Goal: Check status: Check status

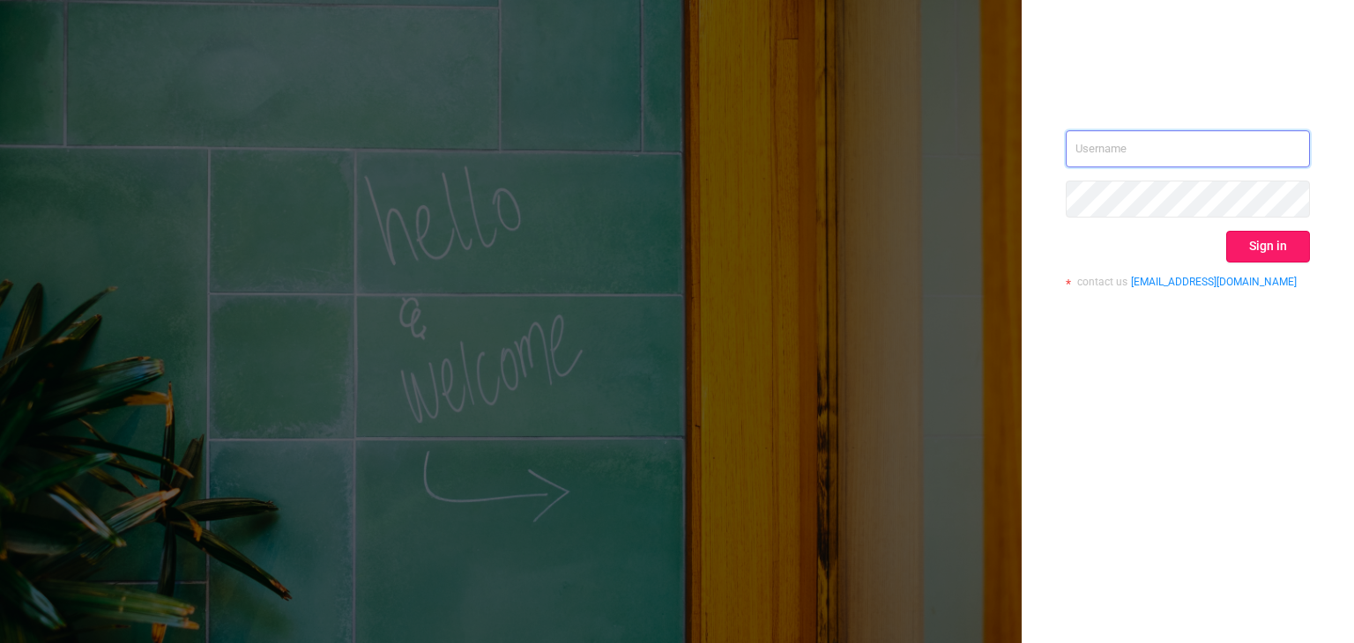
type input "[EMAIL_ADDRESS][DOMAIN_NAME]"
click at [1282, 255] on button "Sign in" at bounding box center [1268, 247] width 84 height 32
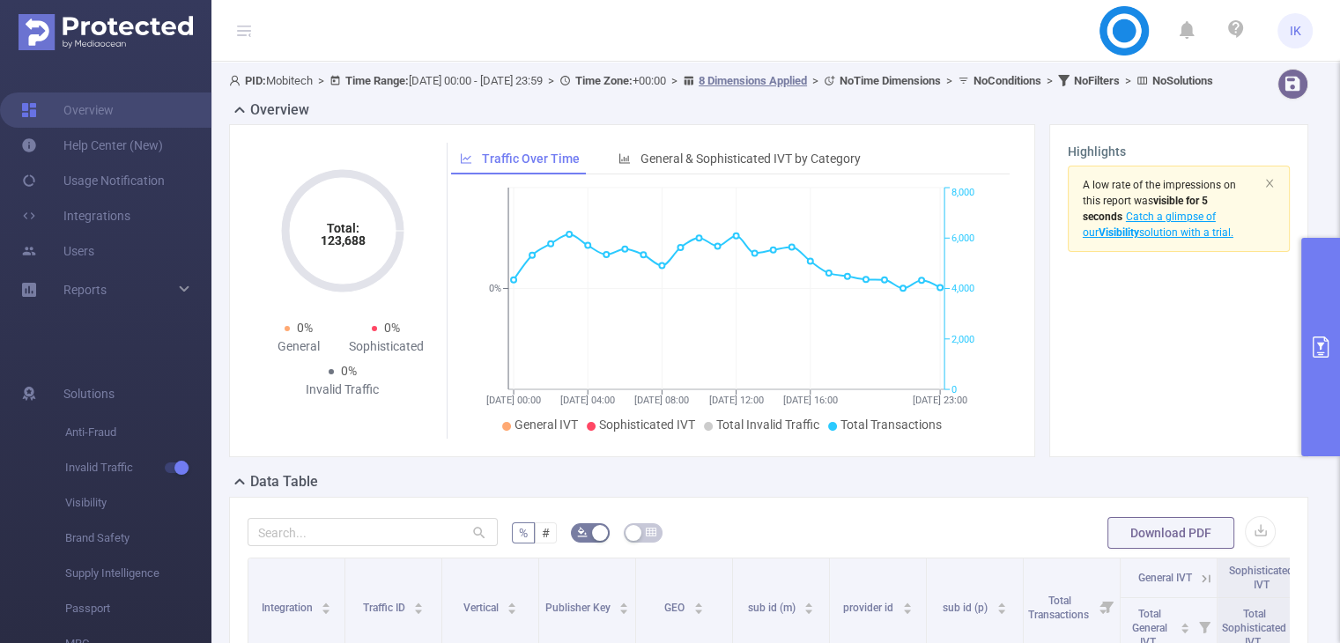
click at [1310, 343] on icon "primary" at bounding box center [1320, 347] width 21 height 21
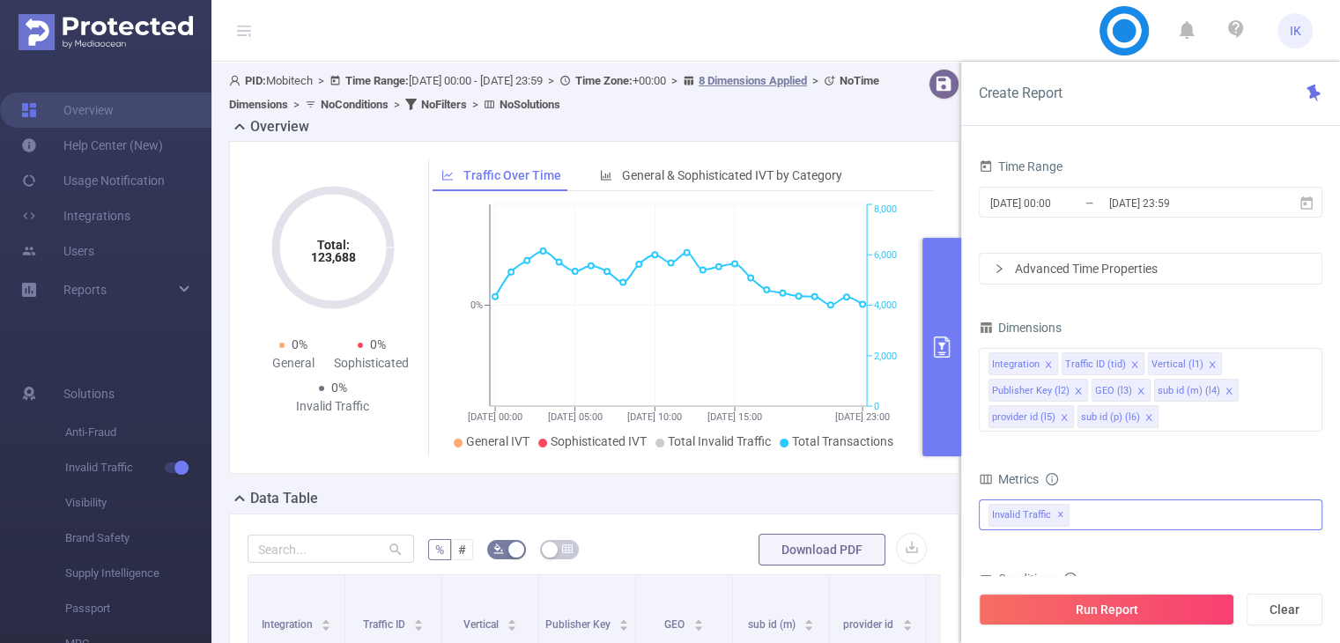
click at [1151, 509] on div "Invalid Traffic ✕" at bounding box center [1151, 515] width 344 height 31
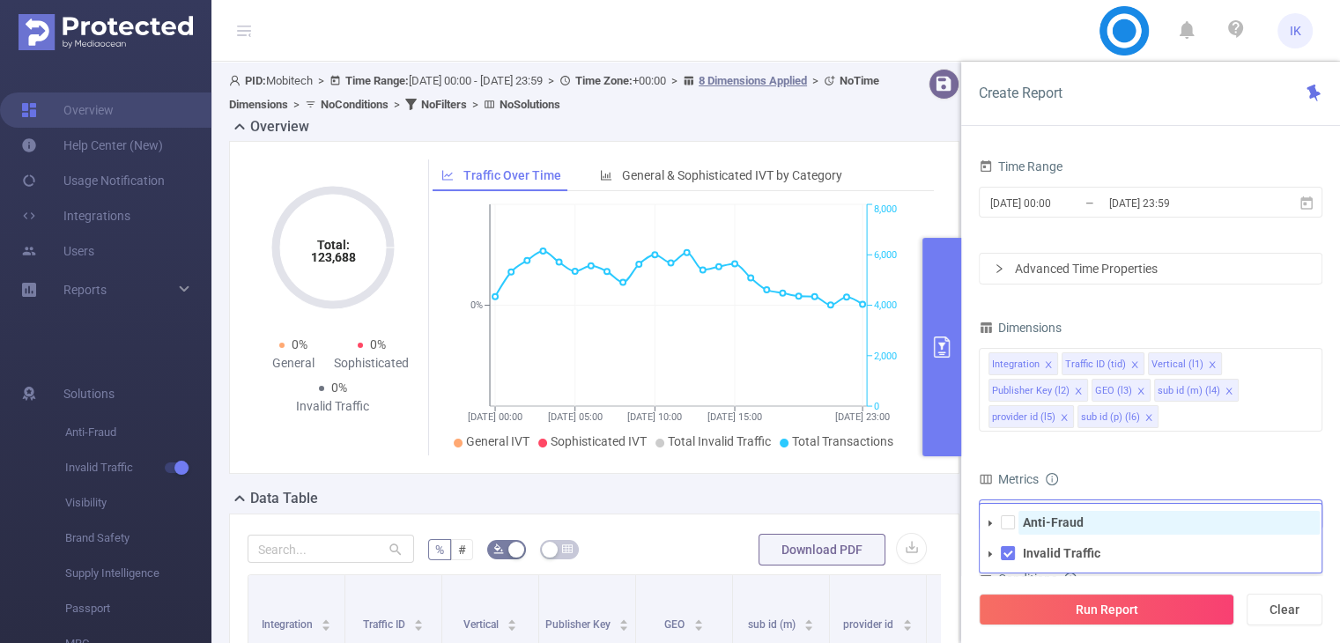
click at [1071, 525] on strong "Anti-Fraud" at bounding box center [1053, 523] width 61 height 14
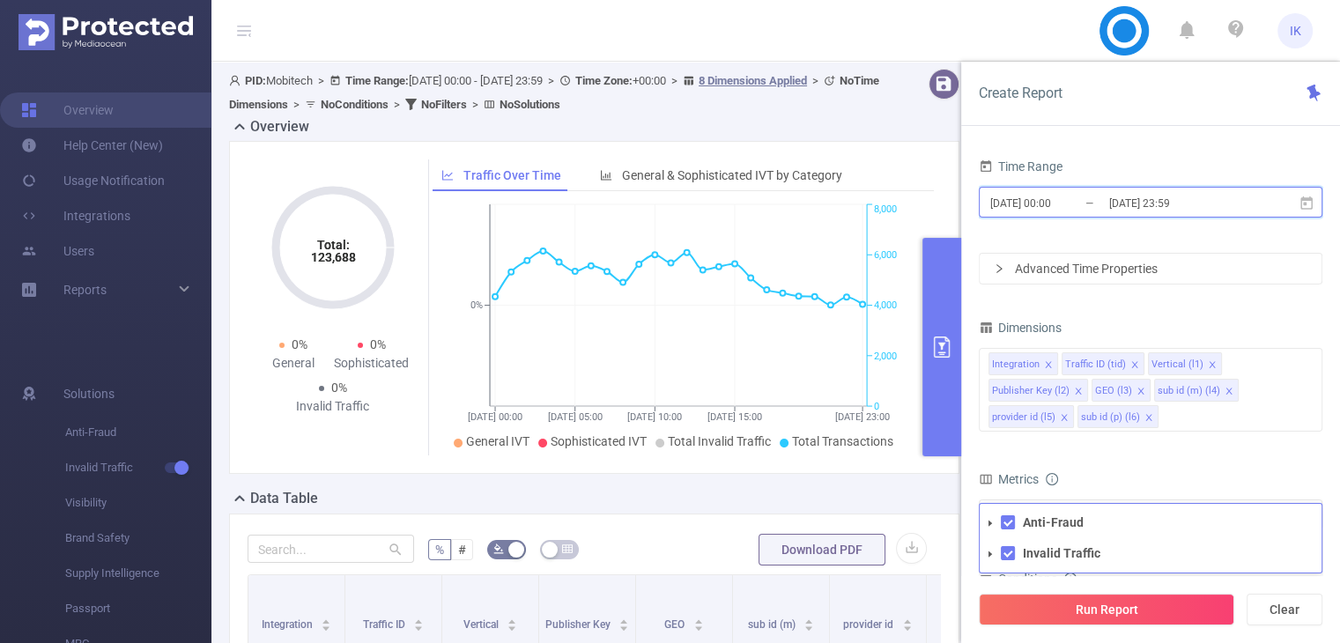
click at [1061, 217] on span "[DATE] 00:00 _ [DATE] 23:59" at bounding box center [1151, 202] width 344 height 31
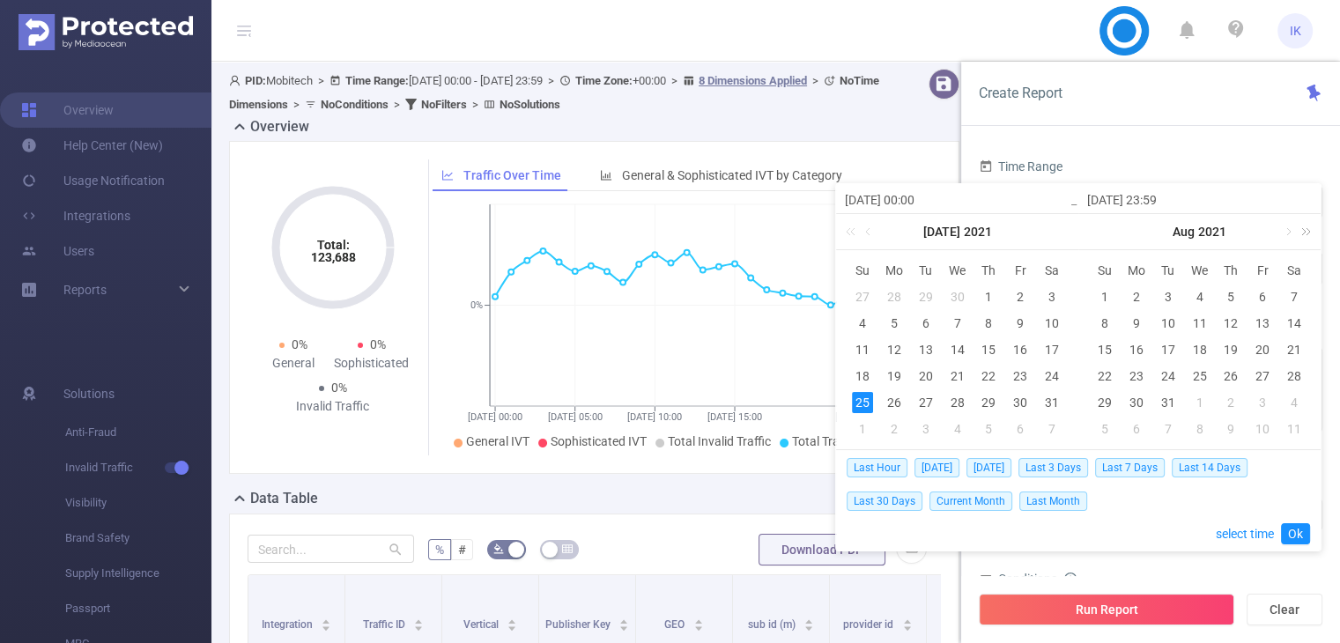
click at [1308, 226] on link at bounding box center [1303, 231] width 23 height 35
click at [1307, 226] on link at bounding box center [1303, 231] width 23 height 35
click at [1287, 232] on link at bounding box center [1288, 231] width 16 height 35
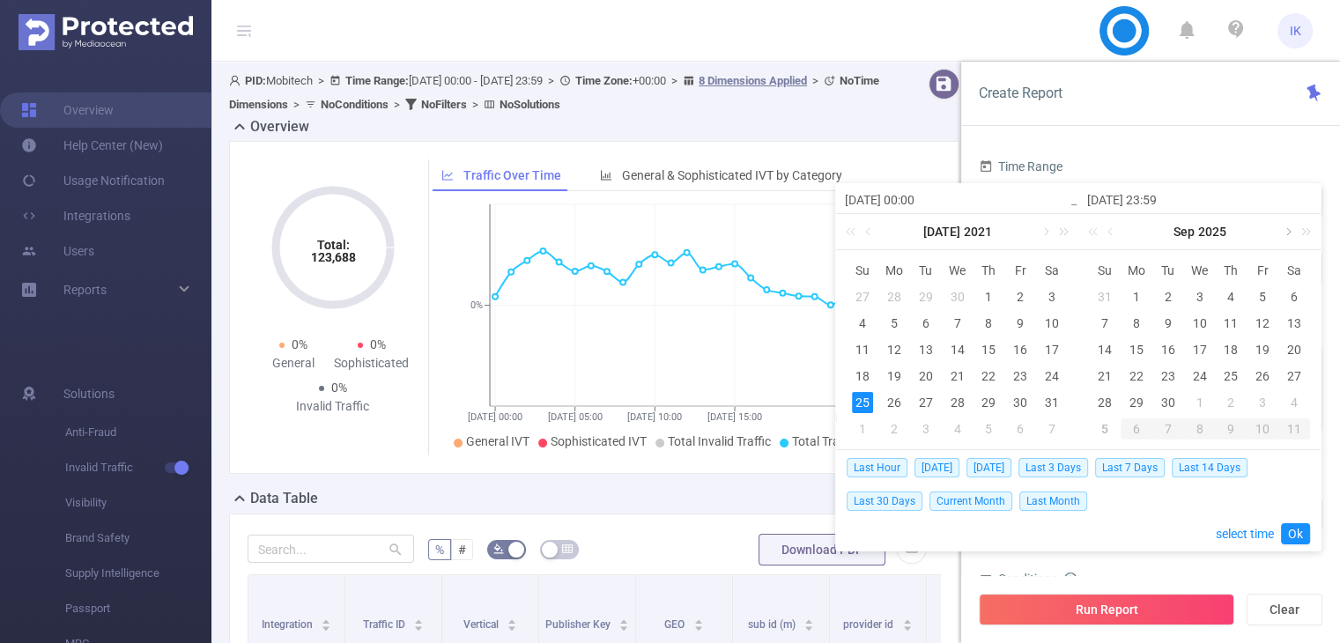
click at [1287, 232] on link at bounding box center [1288, 231] width 16 height 35
click at [1227, 292] on div "2" at bounding box center [1231, 296] width 21 height 21
click at [1103, 317] on div "5" at bounding box center [1105, 323] width 21 height 21
type input "[DATE] 00:00"
type input "[DATE] 23:59"
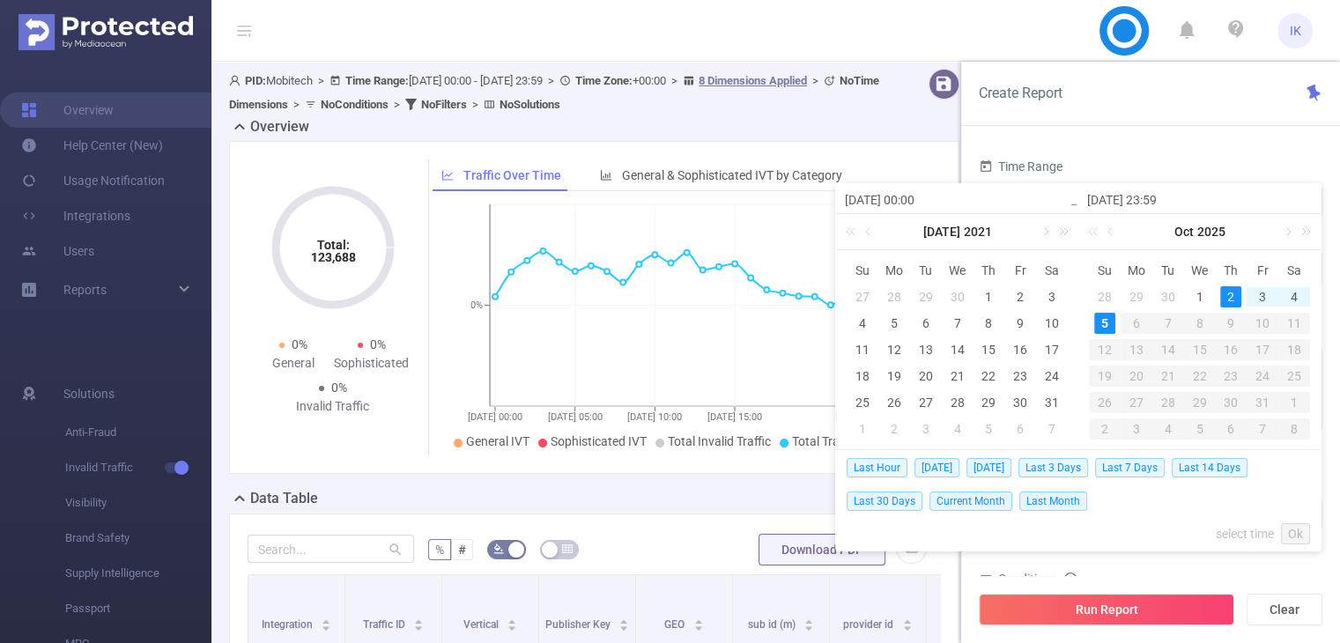
type input "[DATE] 00:00"
type input "[DATE] 23:59"
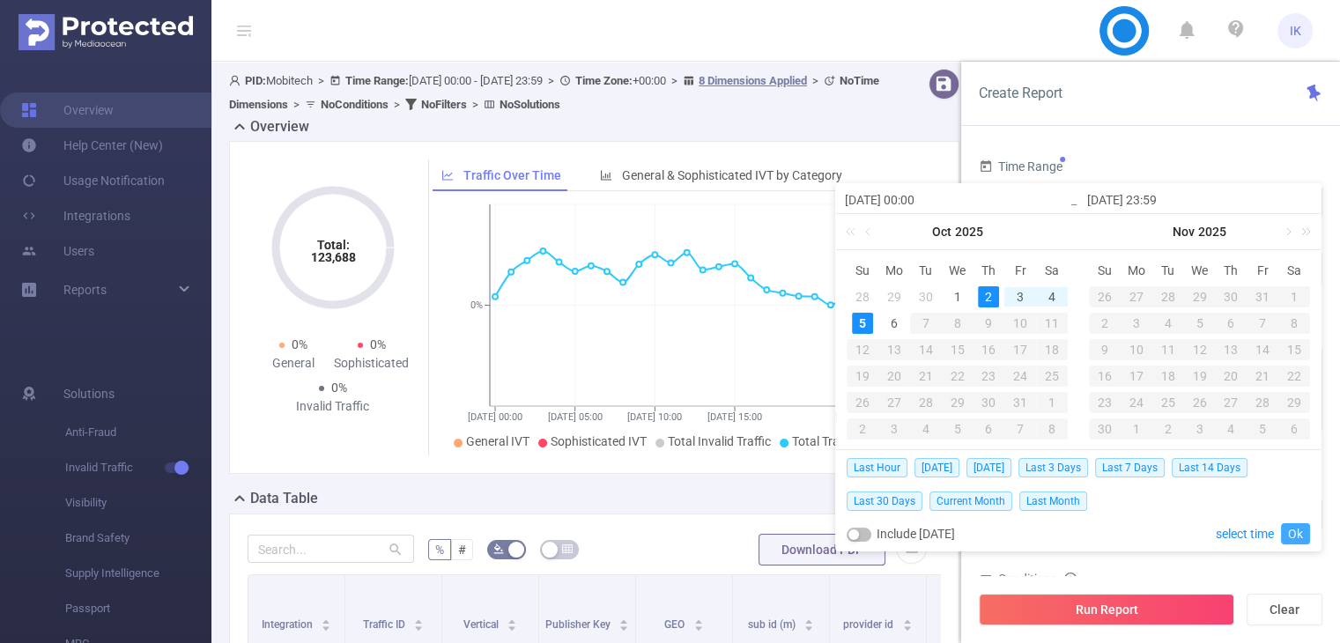
click at [1294, 536] on link "Ok" at bounding box center [1295, 533] width 29 height 21
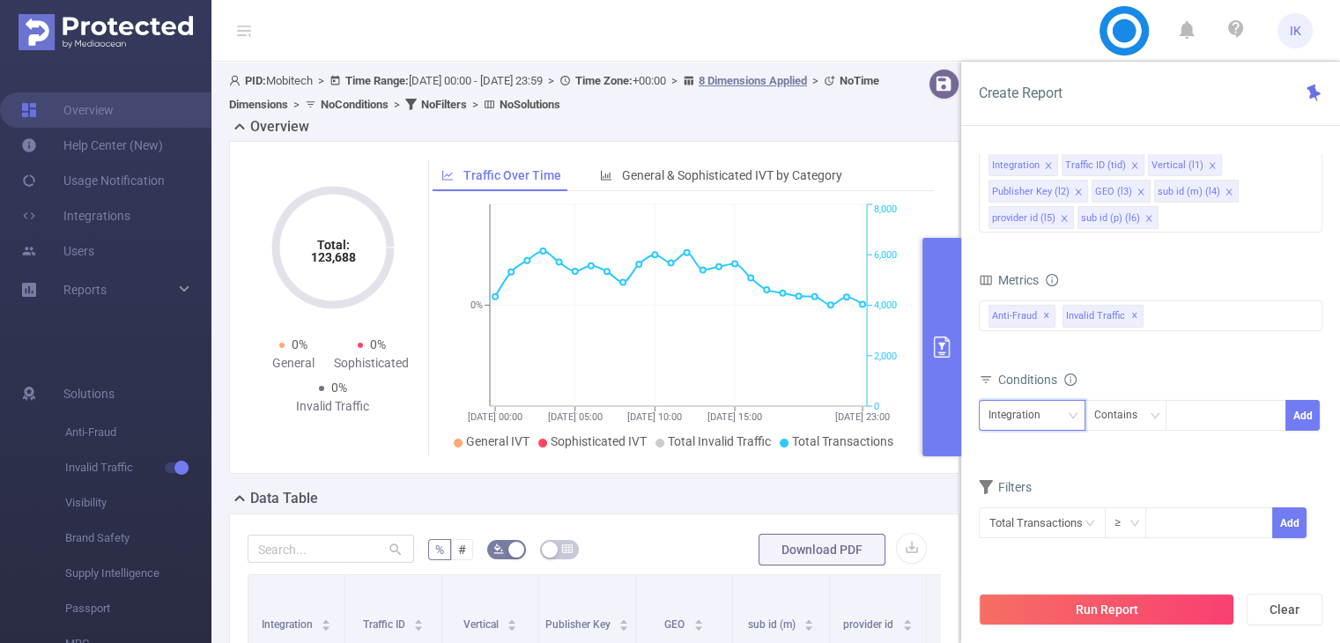
click at [1043, 420] on div "Integration" at bounding box center [1021, 415] width 64 height 29
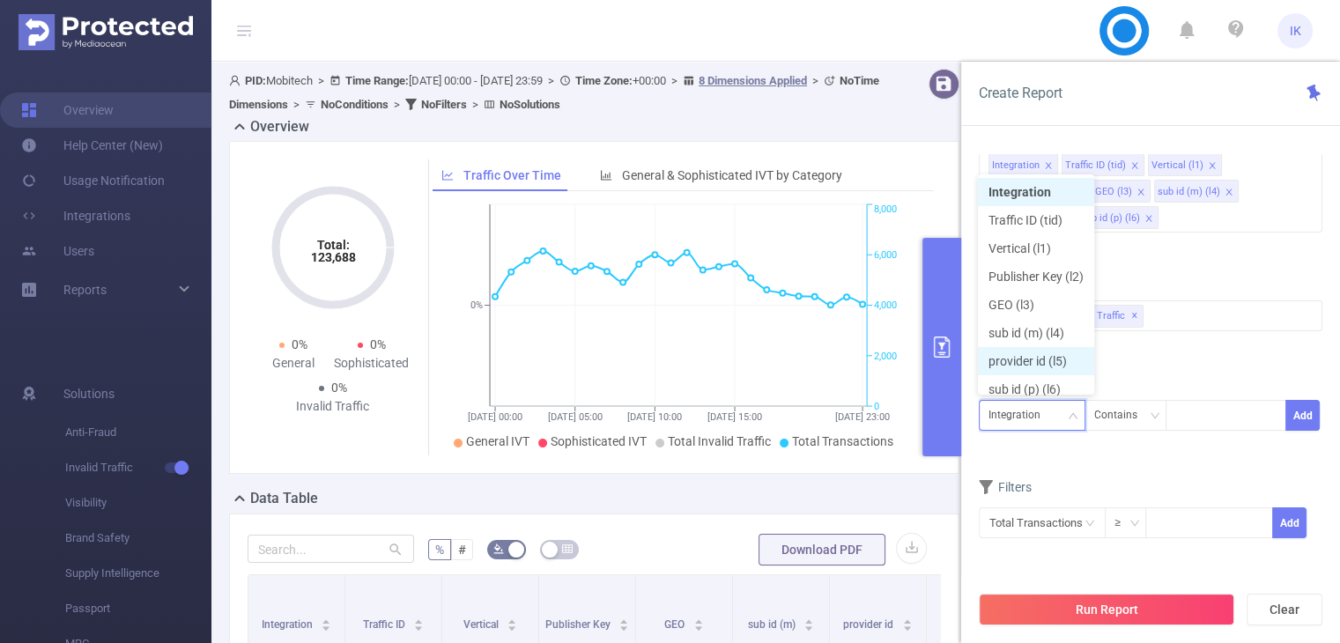
scroll to position [9, 0]
click at [1043, 270] on li "Publisher Key (l2)" at bounding box center [1036, 268] width 116 height 28
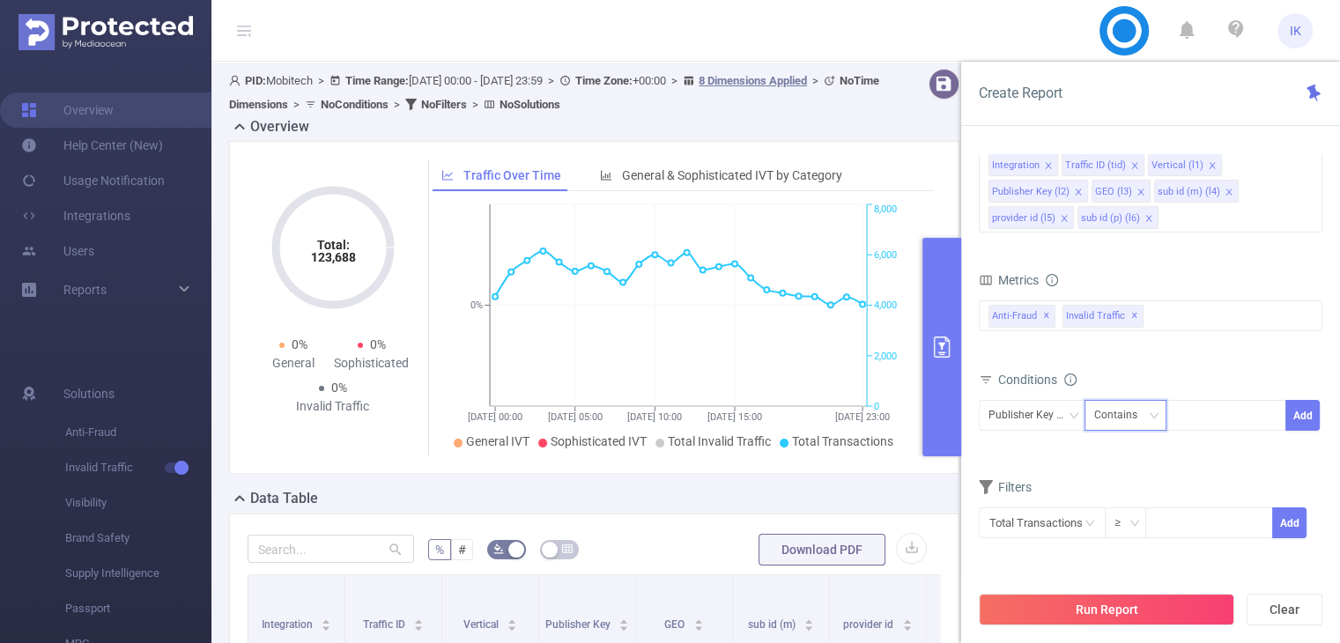
click at [1121, 405] on div "Contains" at bounding box center [1123, 415] width 56 height 29
click at [1130, 479] on li "Is" at bounding box center [1142, 478] width 117 height 28
click at [1218, 423] on div at bounding box center [1226, 415] width 101 height 29
paste input "GPD220725GAM"
type input "GPD220725GAM"
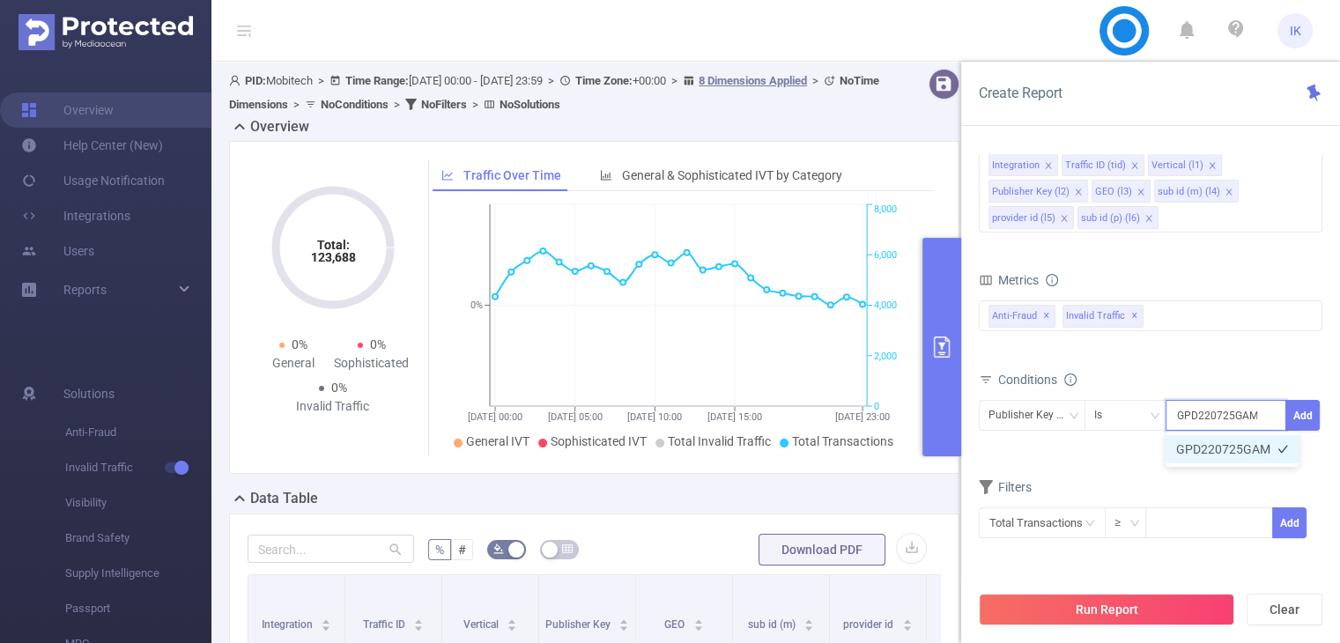
click at [1213, 442] on li "GPD220725GAM" at bounding box center [1232, 449] width 133 height 28
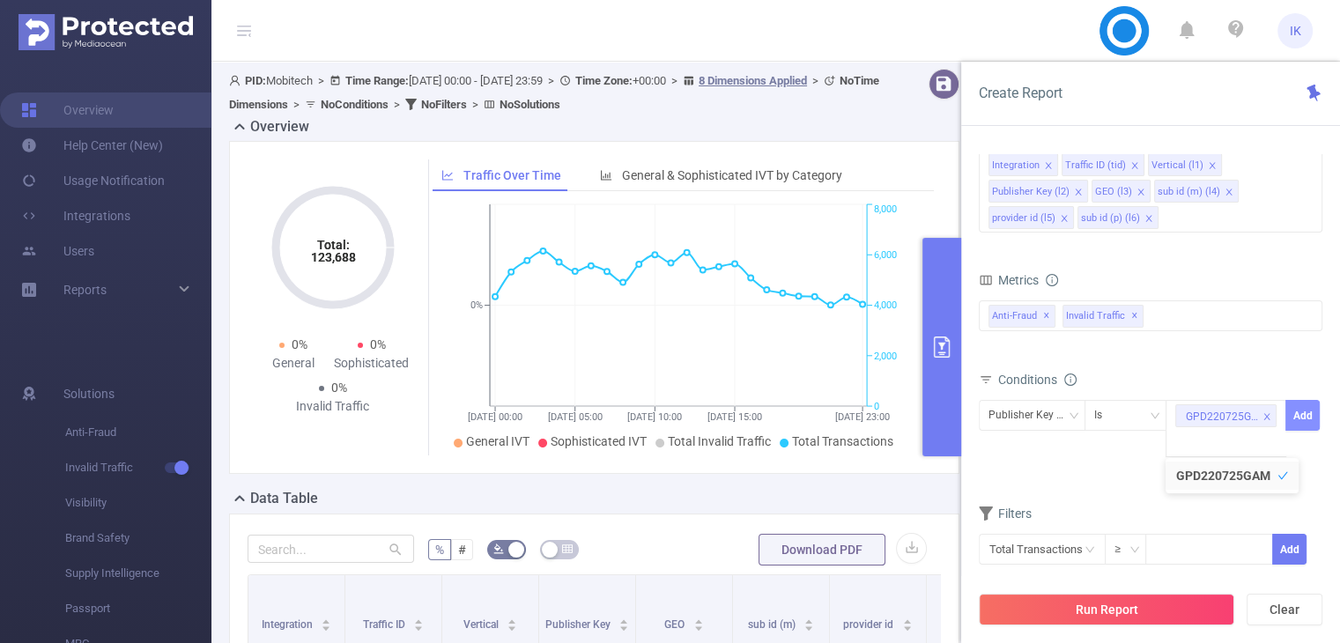
click at [1296, 414] on button "Add" at bounding box center [1303, 415] width 34 height 31
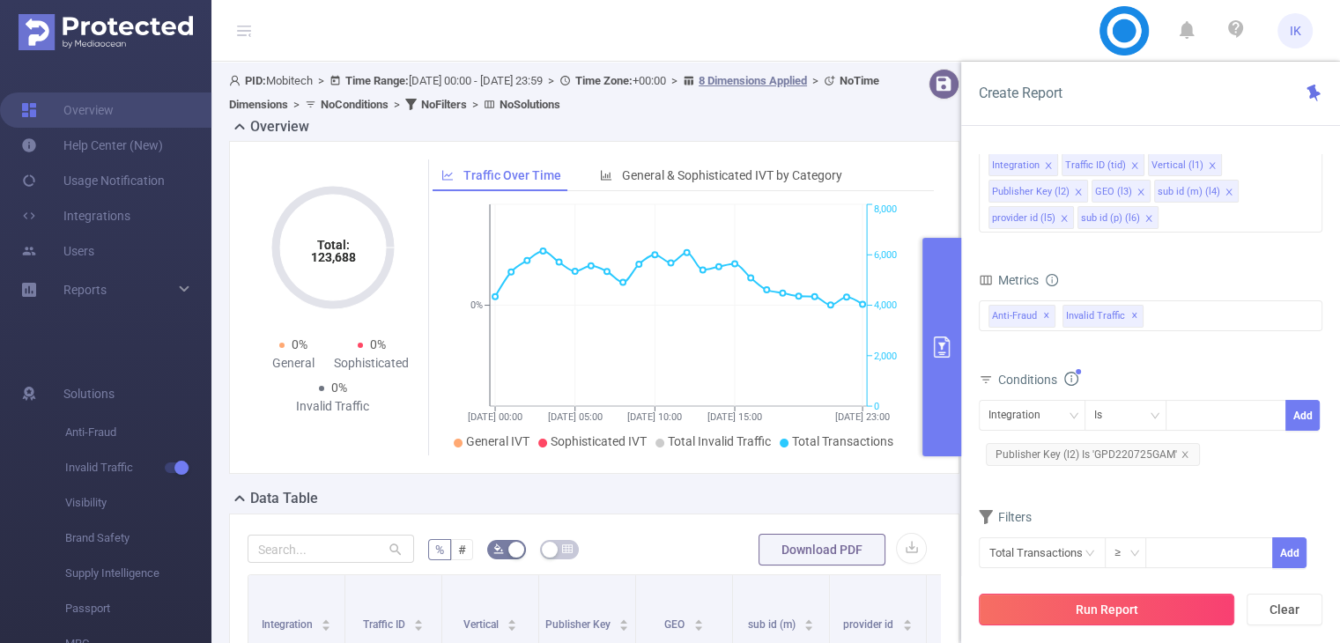
click at [1117, 600] on button "Run Report" at bounding box center [1107, 610] width 256 height 32
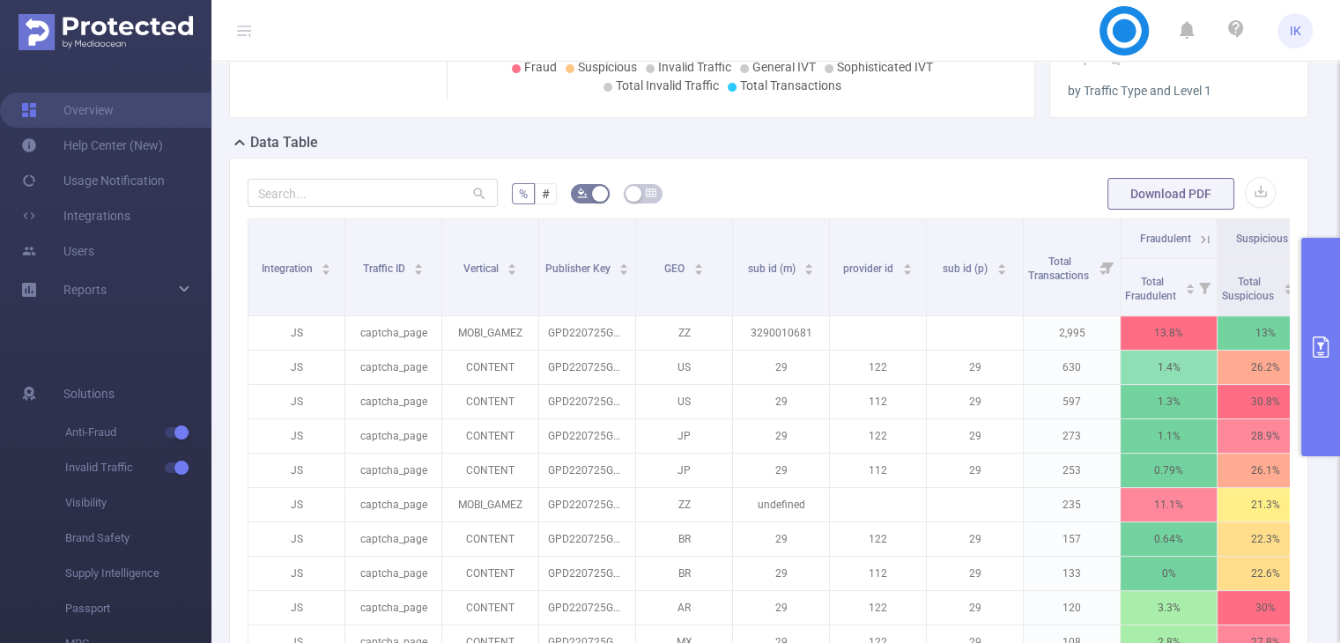
scroll to position [529, 0]
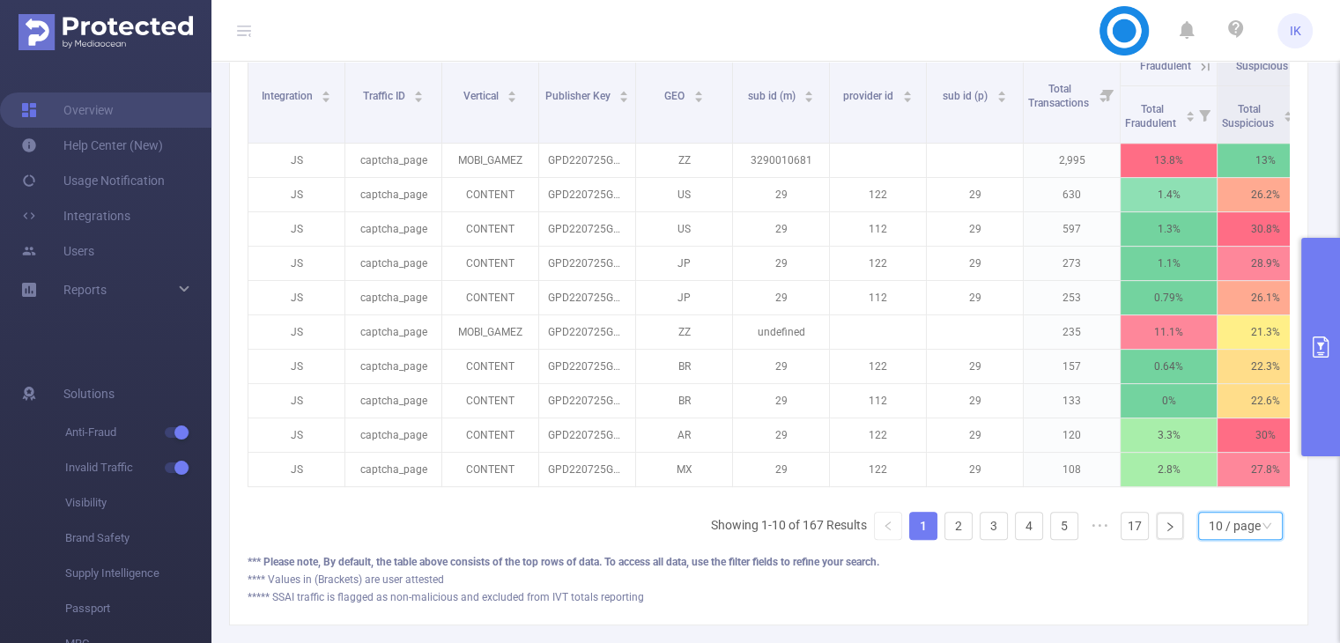
click at [1244, 536] on div "10 / page" at bounding box center [1235, 526] width 52 height 26
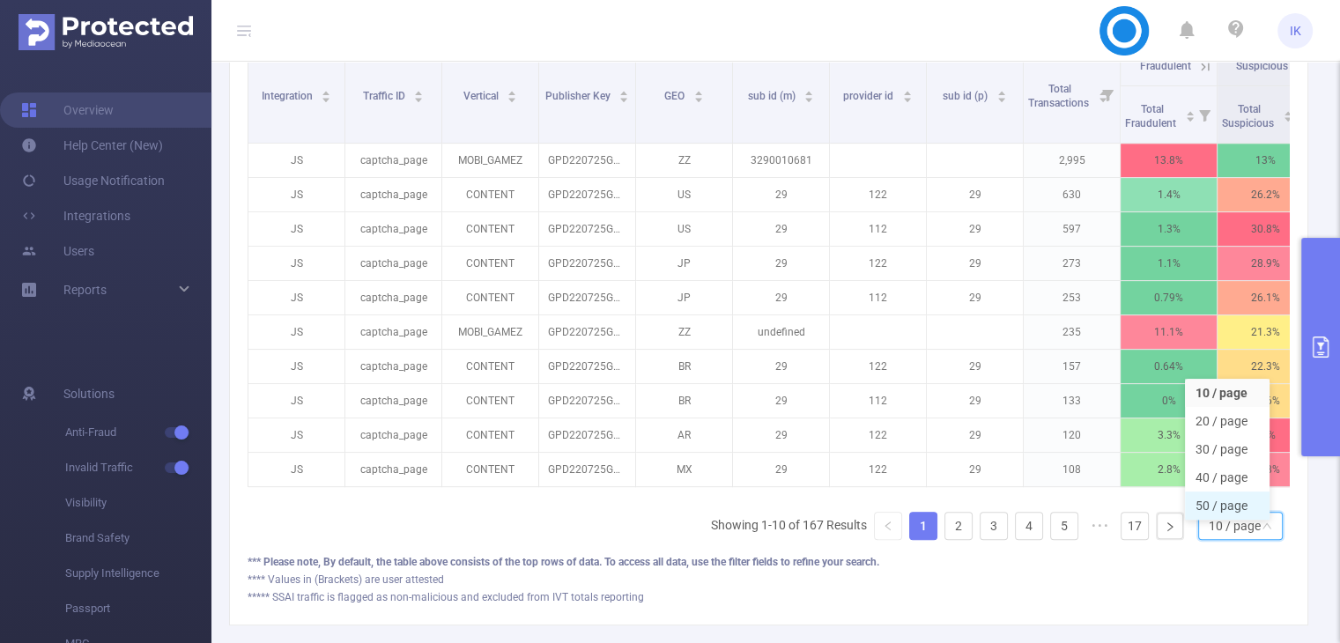
click at [1225, 497] on li "50 / page" at bounding box center [1227, 506] width 85 height 28
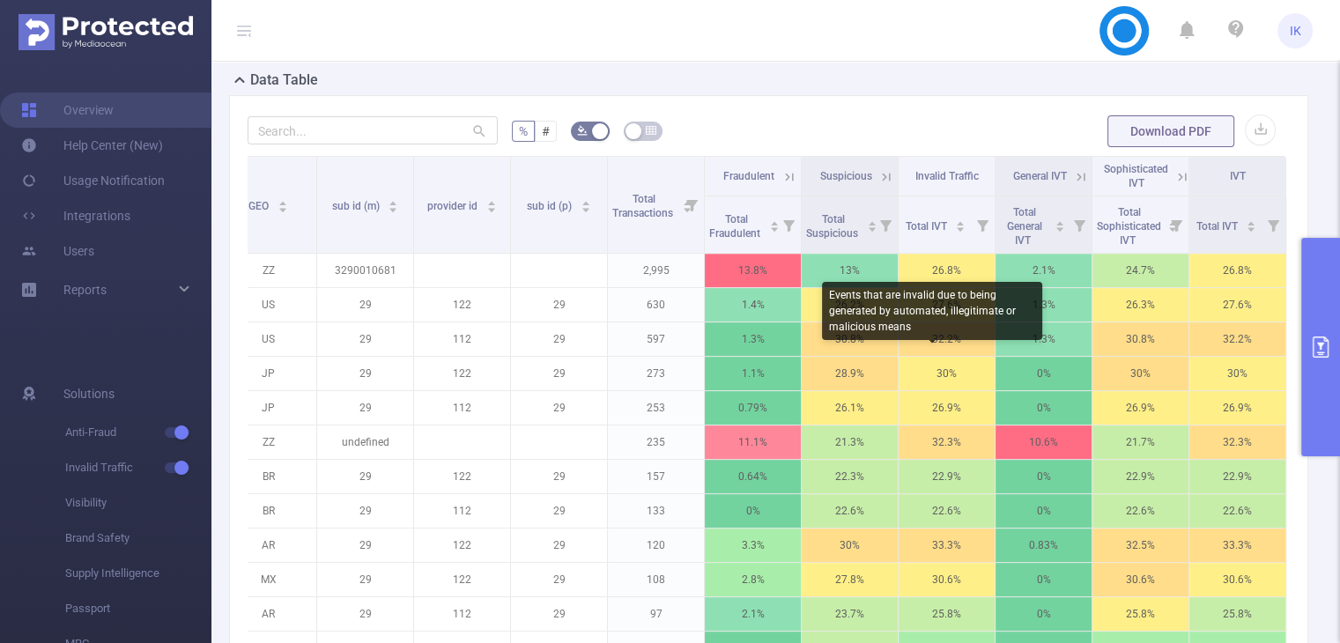
scroll to position [500, 0]
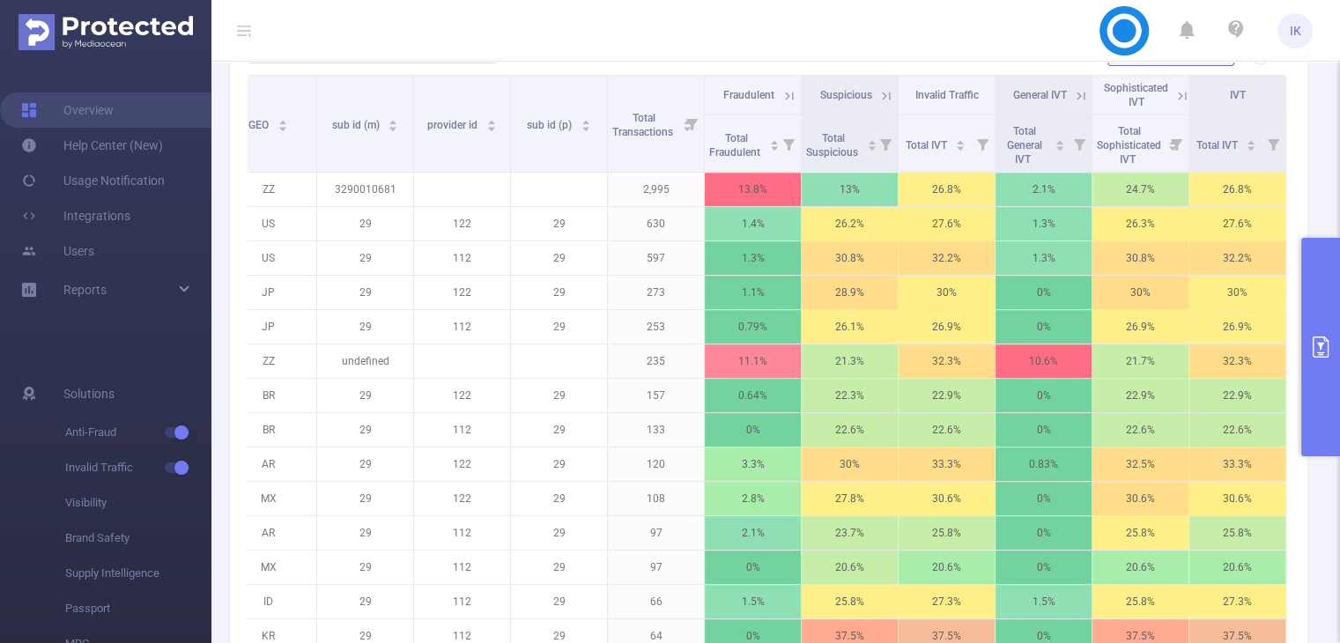
click at [782, 96] on icon at bounding box center [790, 96] width 16 height 16
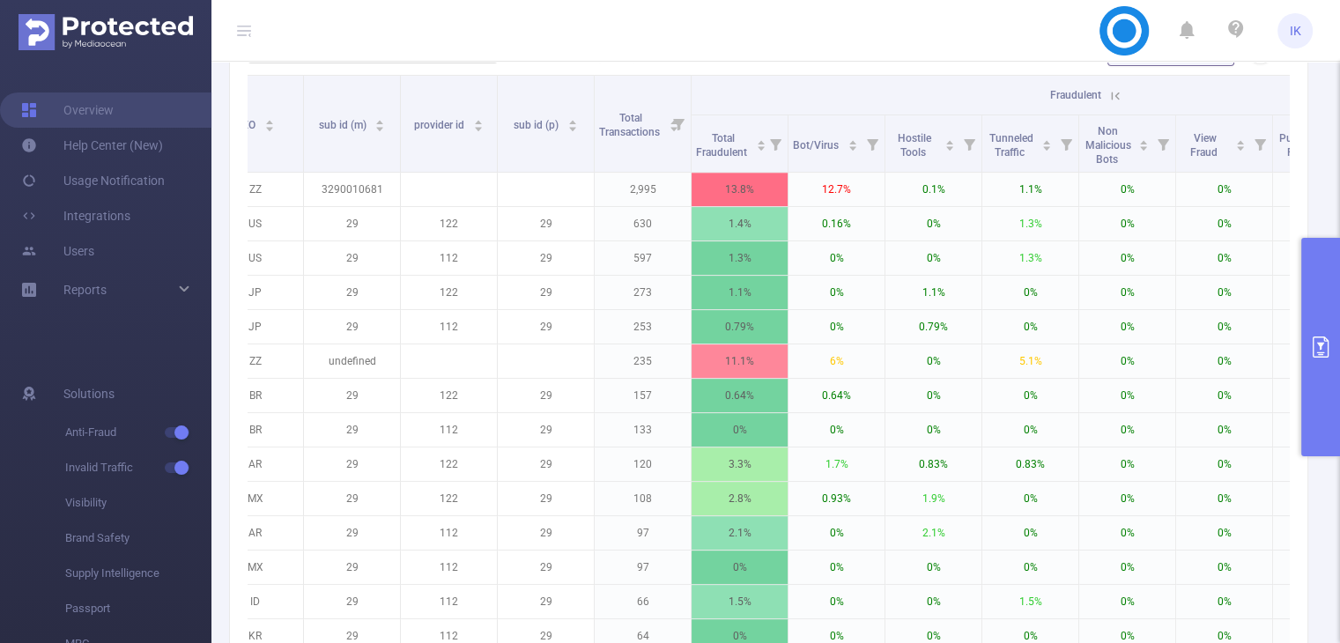
click at [1115, 94] on icon at bounding box center [1116, 96] width 8 height 8
